Goal: Information Seeking & Learning: Learn about a topic

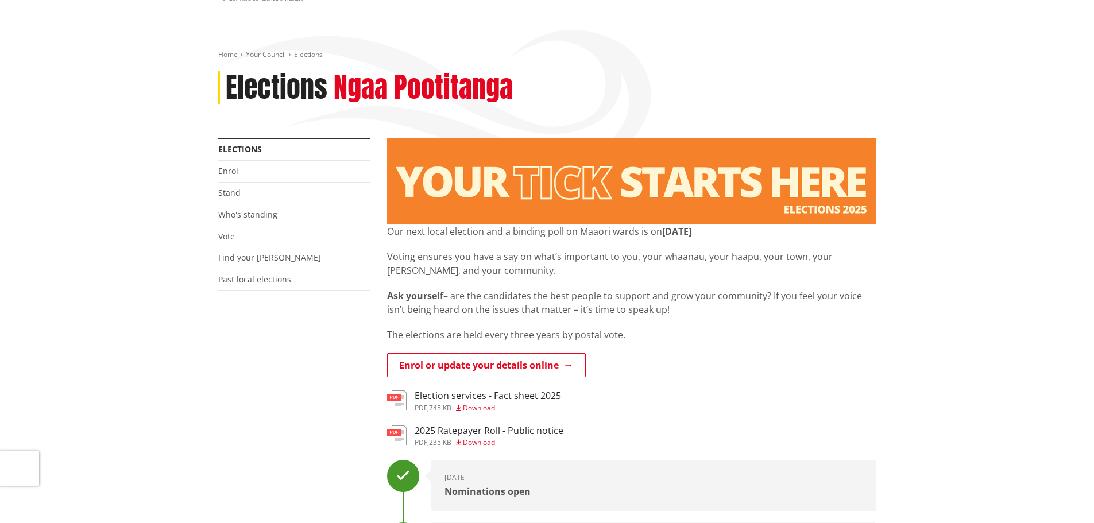
scroll to position [82, 0]
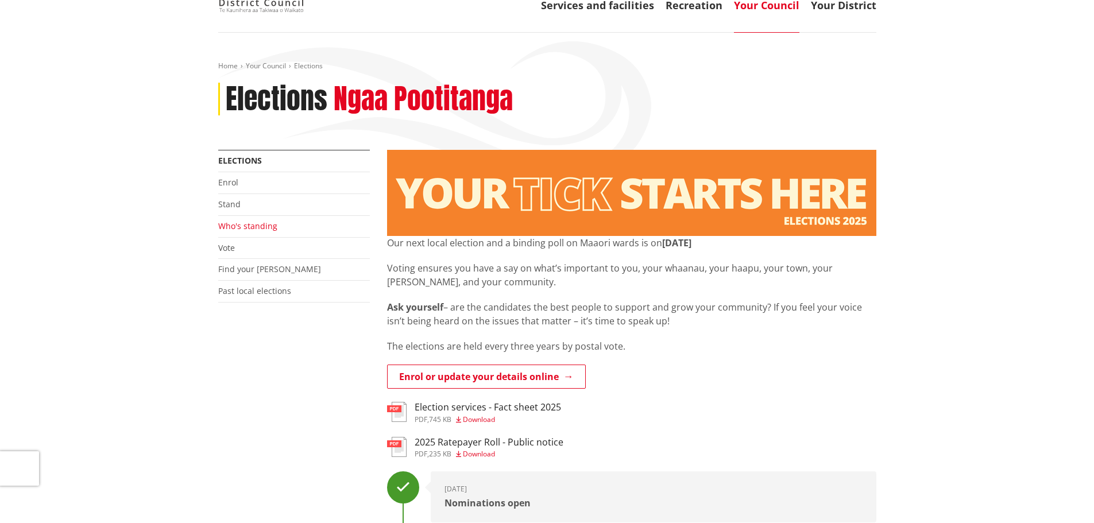
click at [250, 231] on link "Who's standing" at bounding box center [247, 225] width 59 height 11
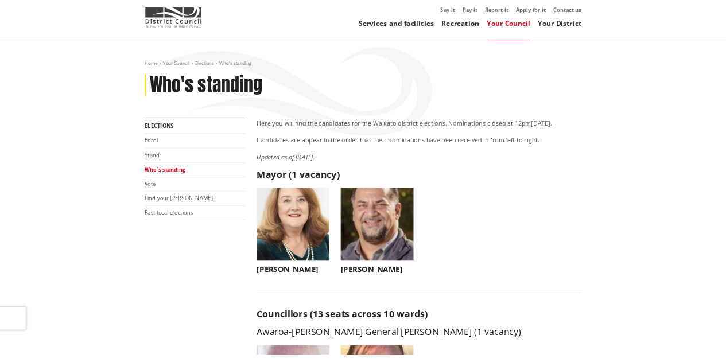
scroll to position [115, 0]
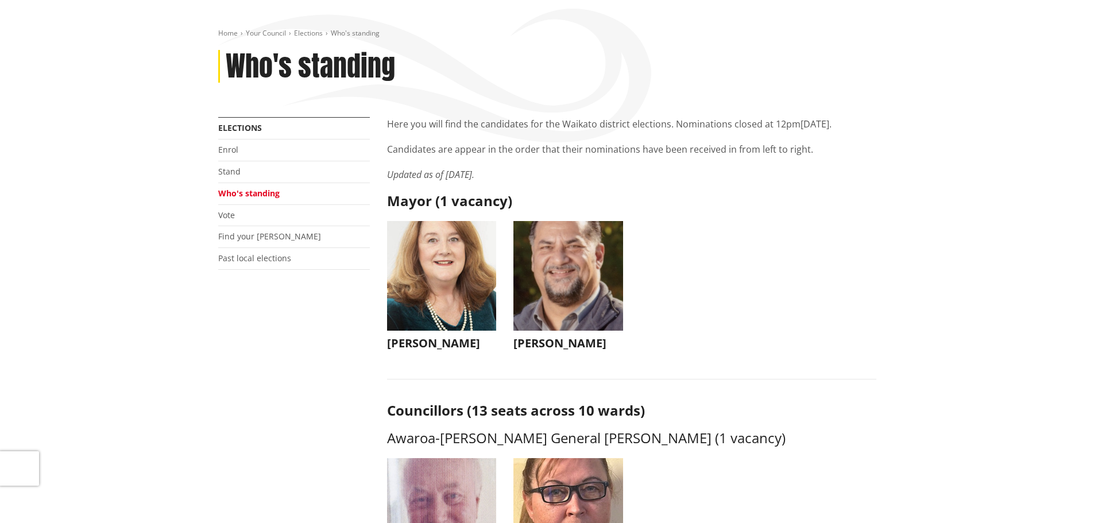
click at [432, 342] on h3 "[PERSON_NAME]" at bounding box center [442, 343] width 110 height 14
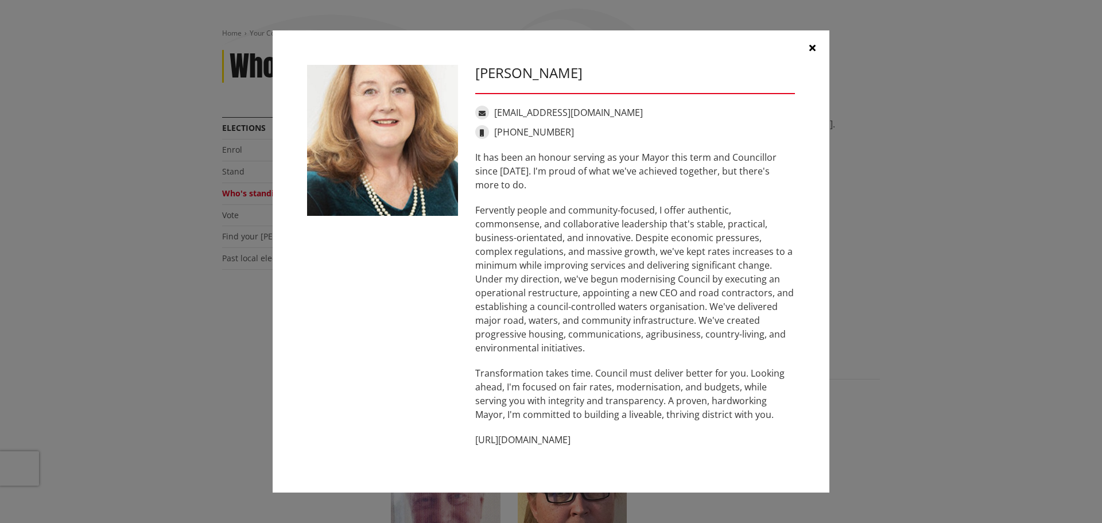
click at [812, 44] on icon "button" at bounding box center [813, 47] width 6 height 9
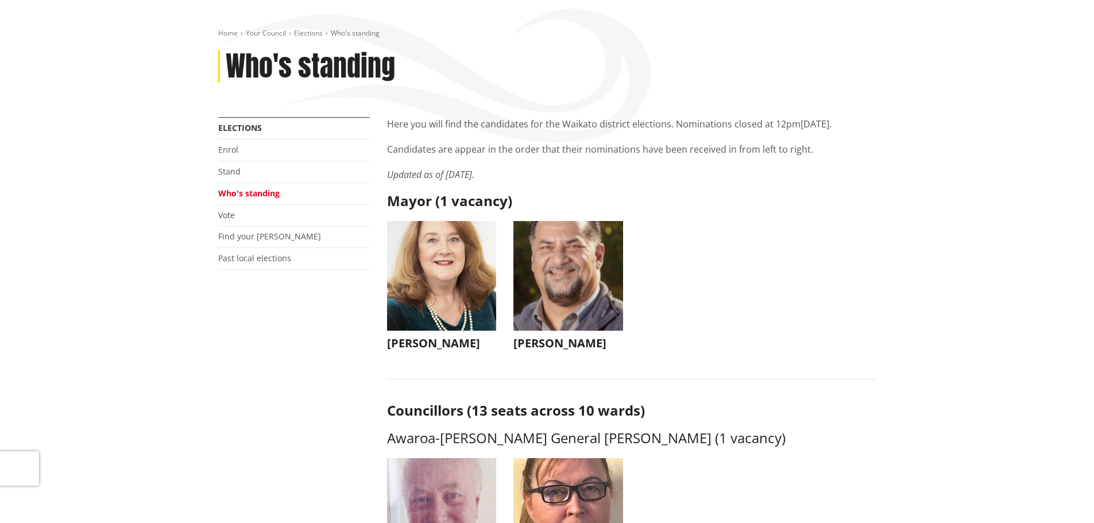
click at [443, 266] on img "button" at bounding box center [442, 276] width 110 height 110
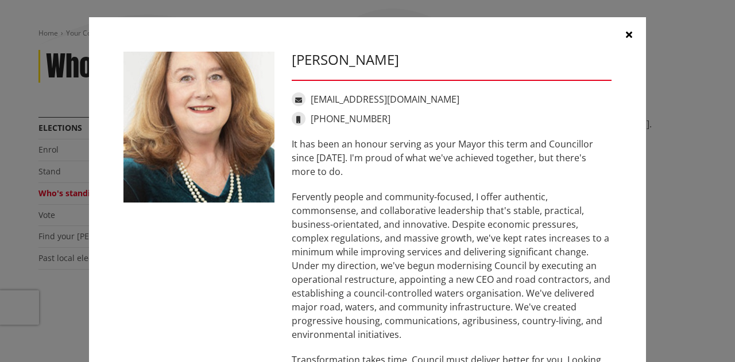
click at [626, 33] on icon "button" at bounding box center [629, 34] width 6 height 9
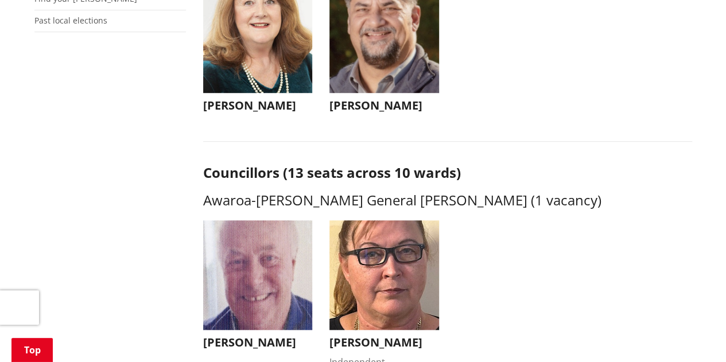
scroll to position [214, 0]
